Goal: Task Accomplishment & Management: Complete application form

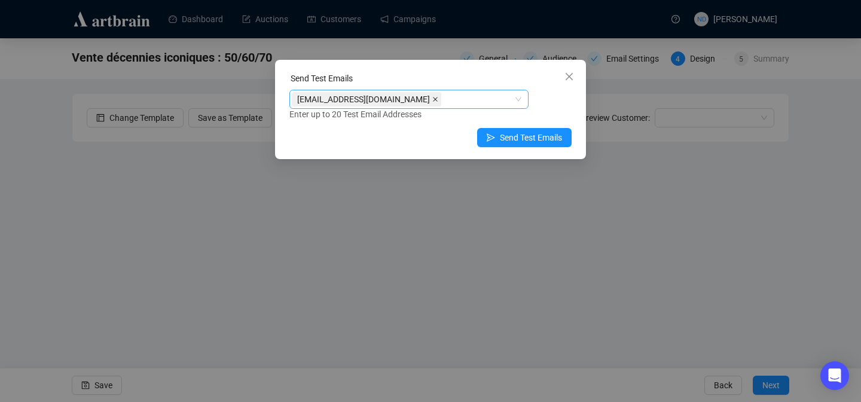
click at [432, 102] on span at bounding box center [435, 99] width 6 height 13
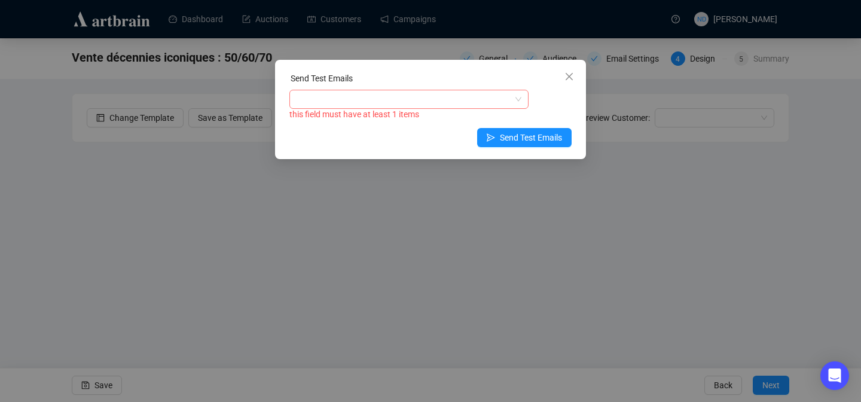
click at [396, 100] on div at bounding box center [403, 99] width 222 height 17
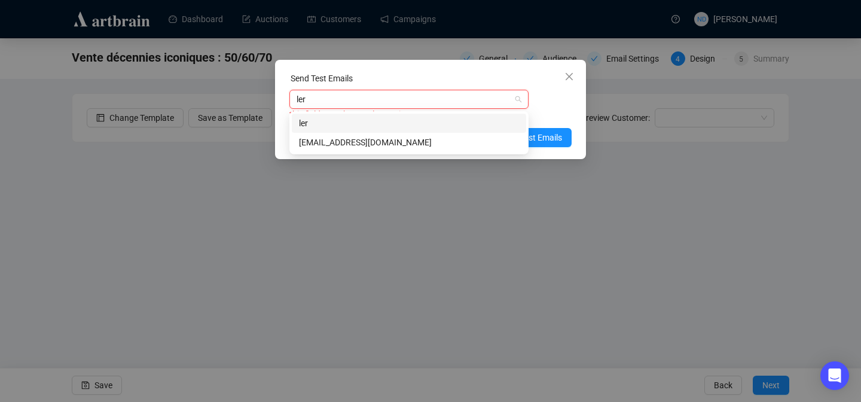
type input "leri"
click at [359, 136] on div "[EMAIL_ADDRESS][DOMAIN_NAME]" at bounding box center [409, 142] width 220 height 13
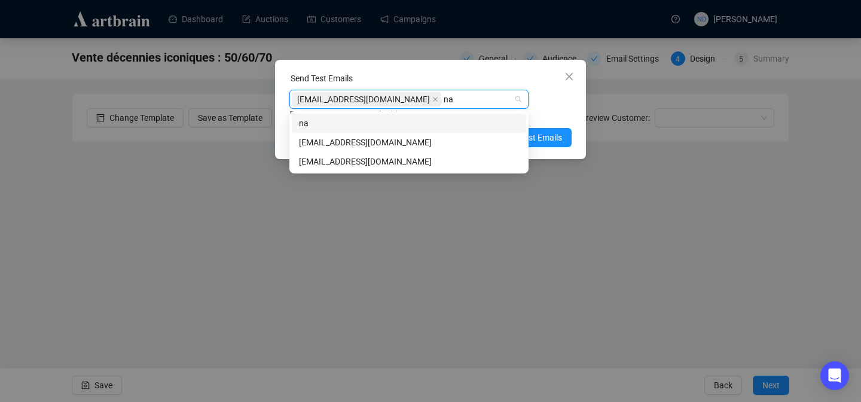
type input "nam"
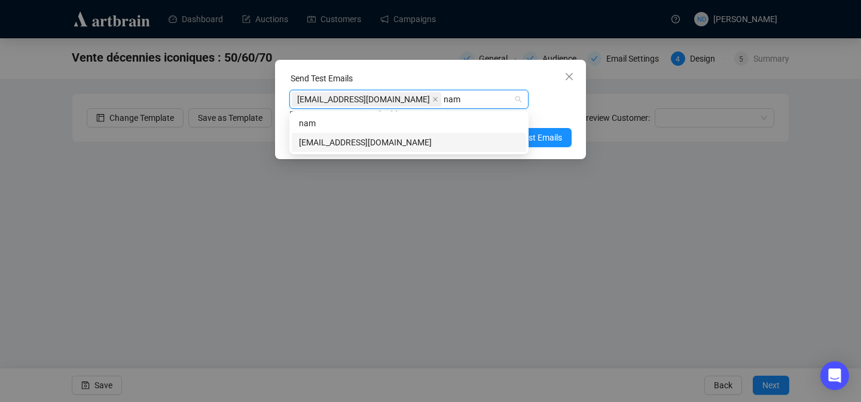
click at [343, 144] on div "[EMAIL_ADDRESS][DOMAIN_NAME]" at bounding box center [409, 142] width 220 height 13
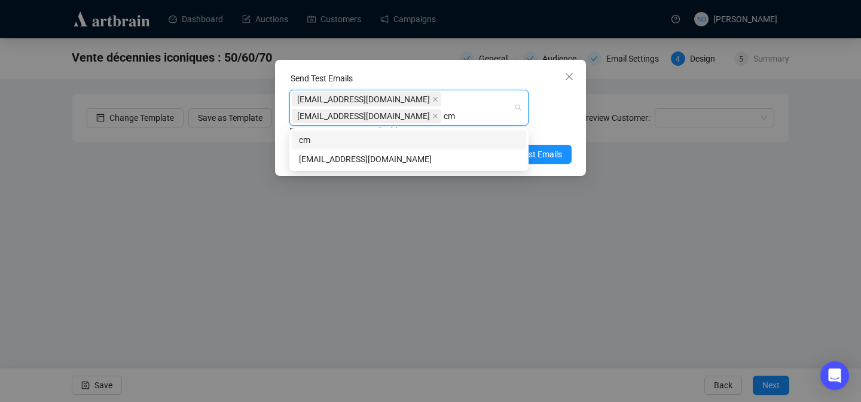
type input "cme"
click at [341, 160] on div "[EMAIL_ADDRESS][DOMAIN_NAME]" at bounding box center [409, 158] width 220 height 13
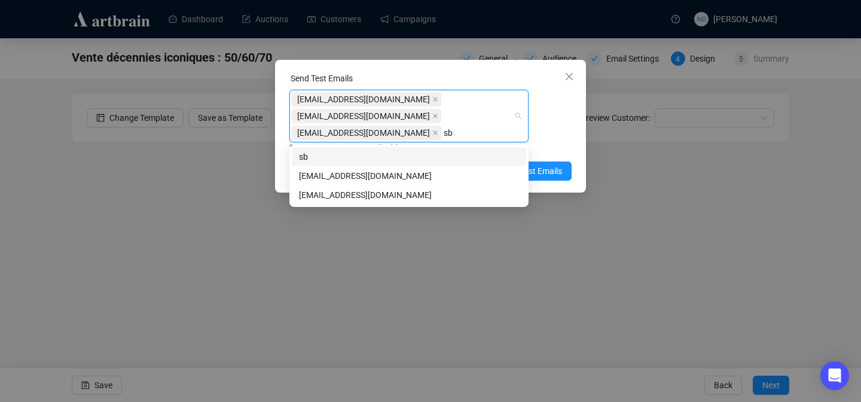
type input "sbm"
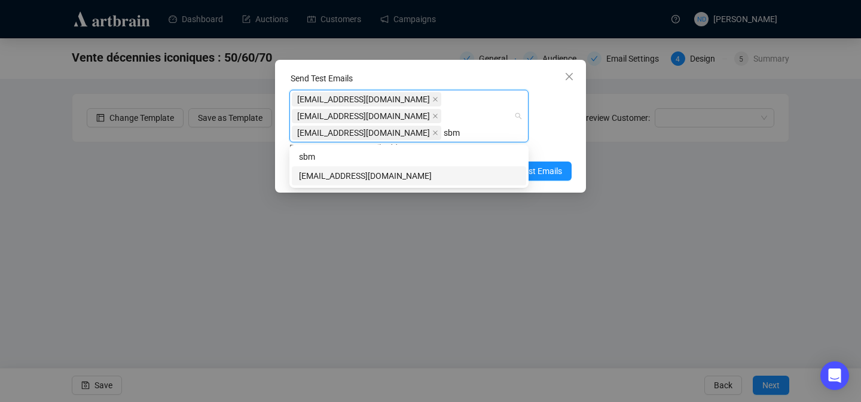
click at [354, 171] on div "[EMAIL_ADDRESS][DOMAIN_NAME]" at bounding box center [409, 175] width 220 height 13
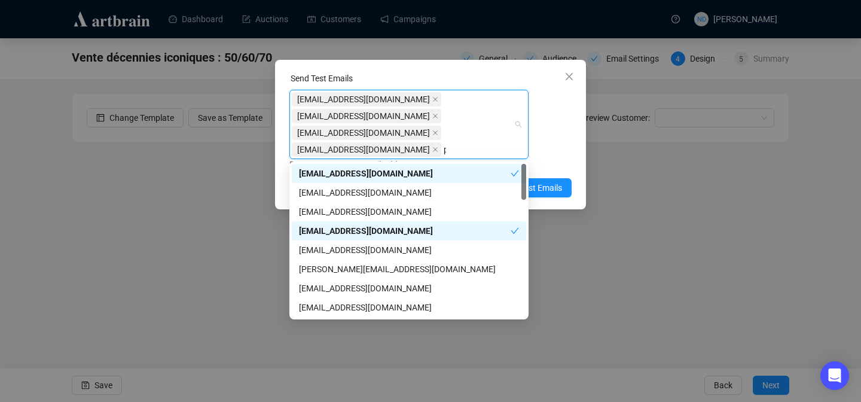
type input "pb"
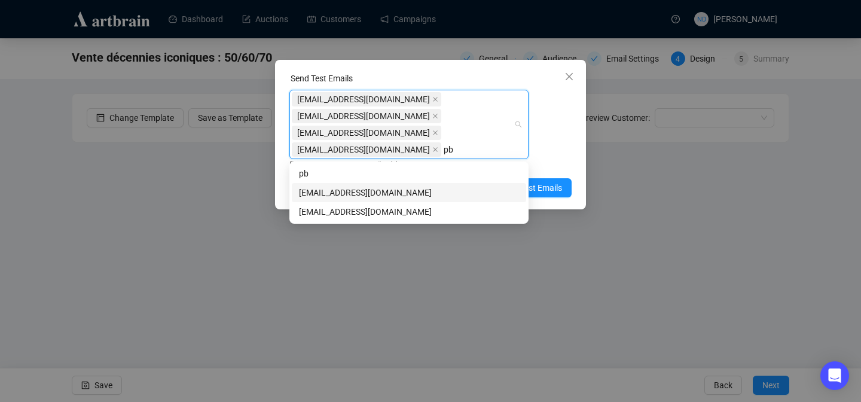
click at [354, 184] on div "[EMAIL_ADDRESS][DOMAIN_NAME]" at bounding box center [409, 192] width 234 height 19
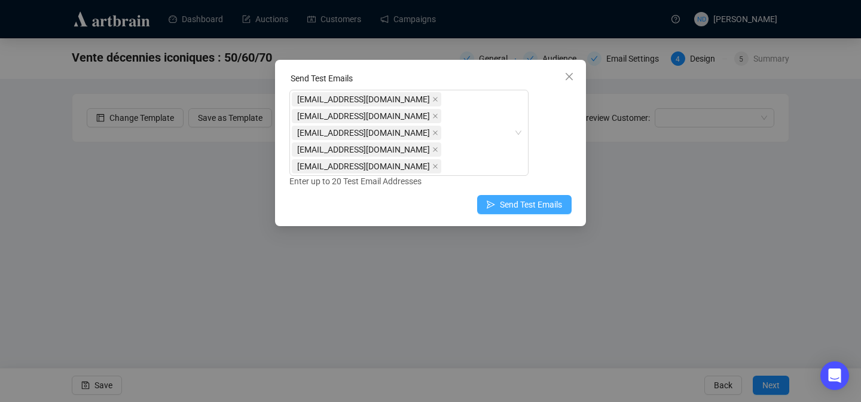
click at [557, 198] on span "Send Test Emails" at bounding box center [531, 204] width 62 height 13
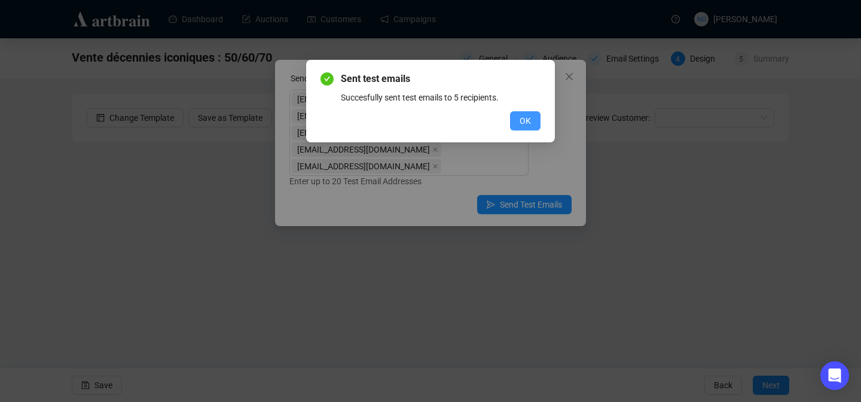
click at [523, 119] on span "OK" at bounding box center [525, 120] width 11 height 13
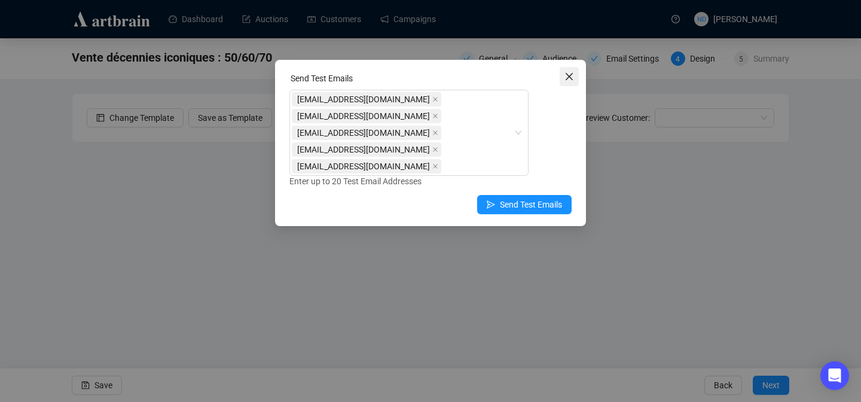
click at [569, 69] on button "Close" at bounding box center [569, 76] width 19 height 19
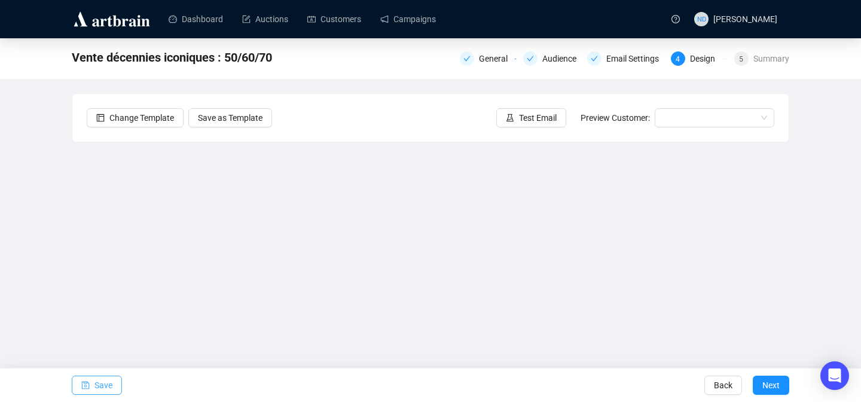
click at [105, 387] on span "Save" at bounding box center [103, 384] width 18 height 33
